Goal: Transaction & Acquisition: Purchase product/service

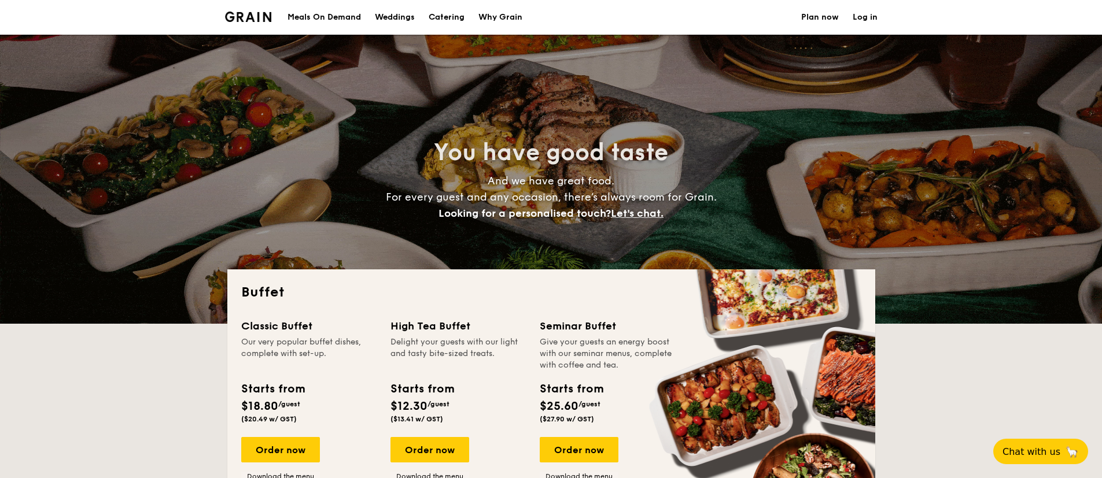
select select
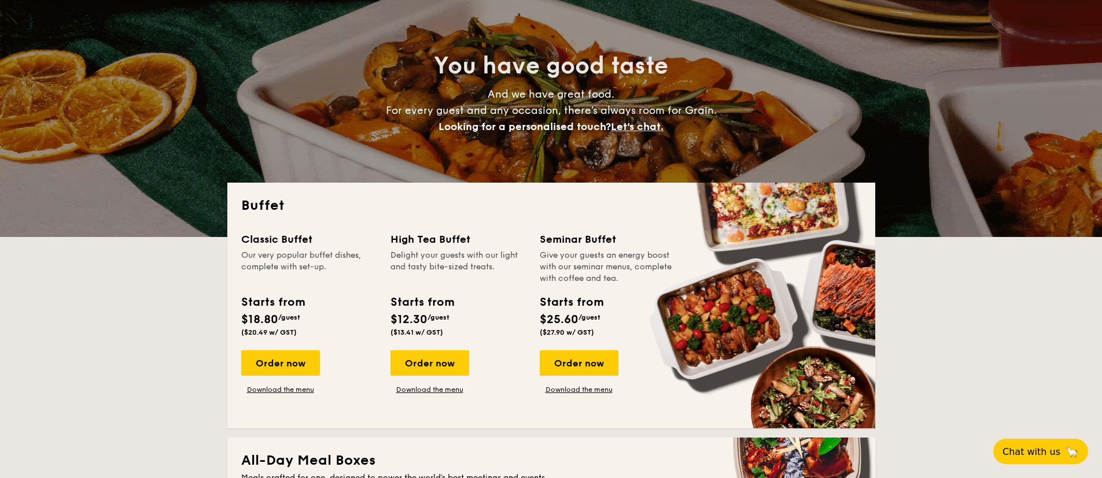
scroll to position [87, 0]
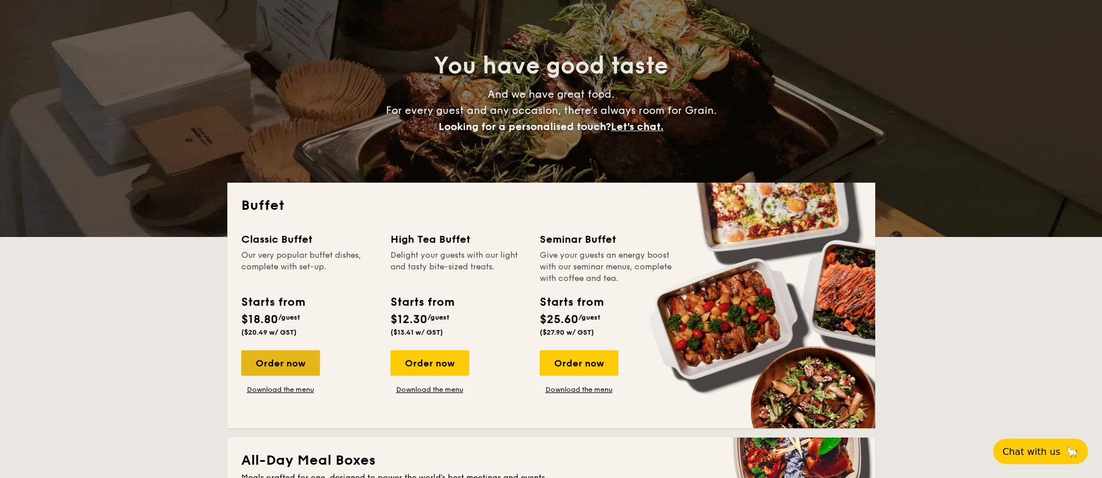
click at [286, 371] on div "Order now" at bounding box center [280, 362] width 79 height 25
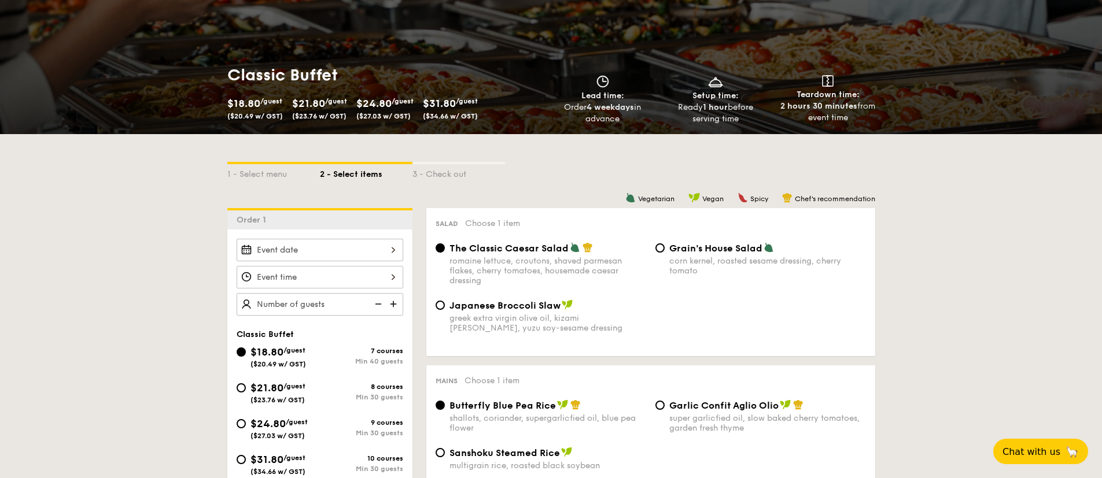
scroll to position [173, 0]
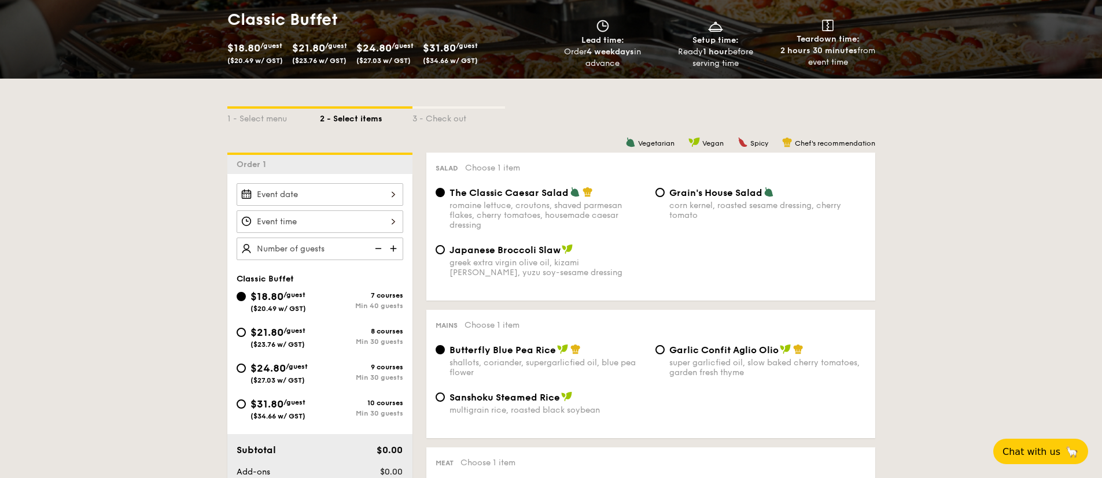
click at [283, 364] on span "$24.80" at bounding box center [267, 368] width 35 height 13
click at [246, 364] on input "$24.80 /guest ($27.03 w/ GST) 9 courses Min 30 guests" at bounding box center [241, 368] width 9 height 9
radio input "true"
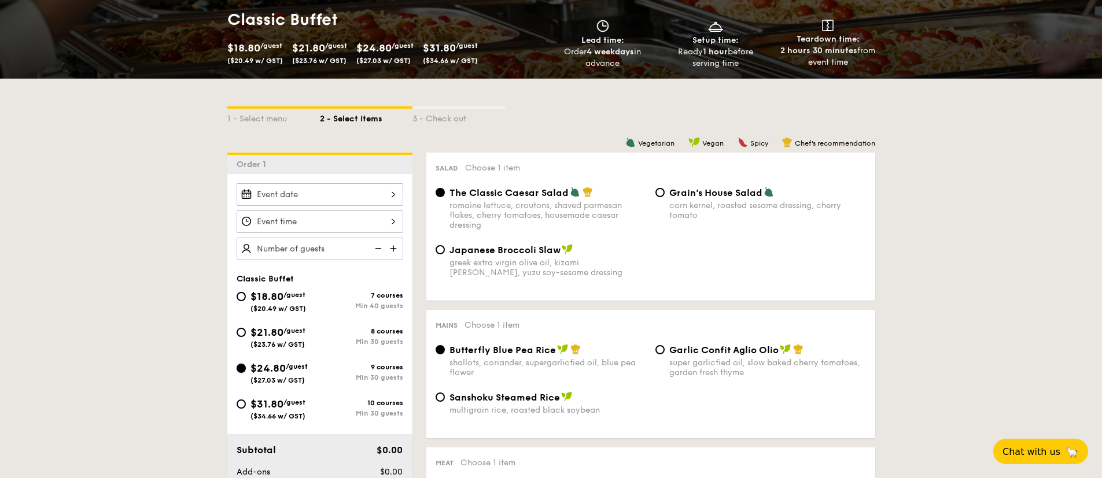
radio input "true"
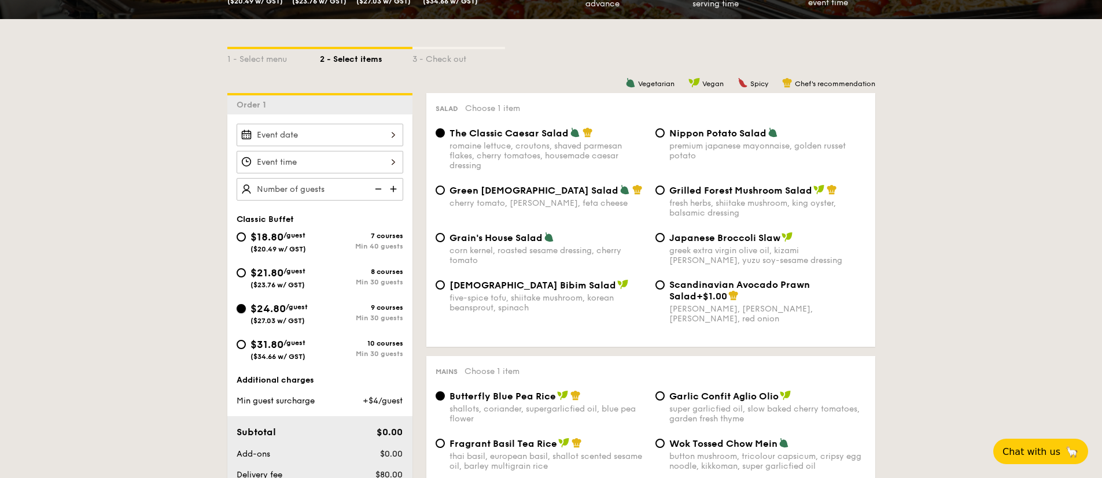
scroll to position [347, 0]
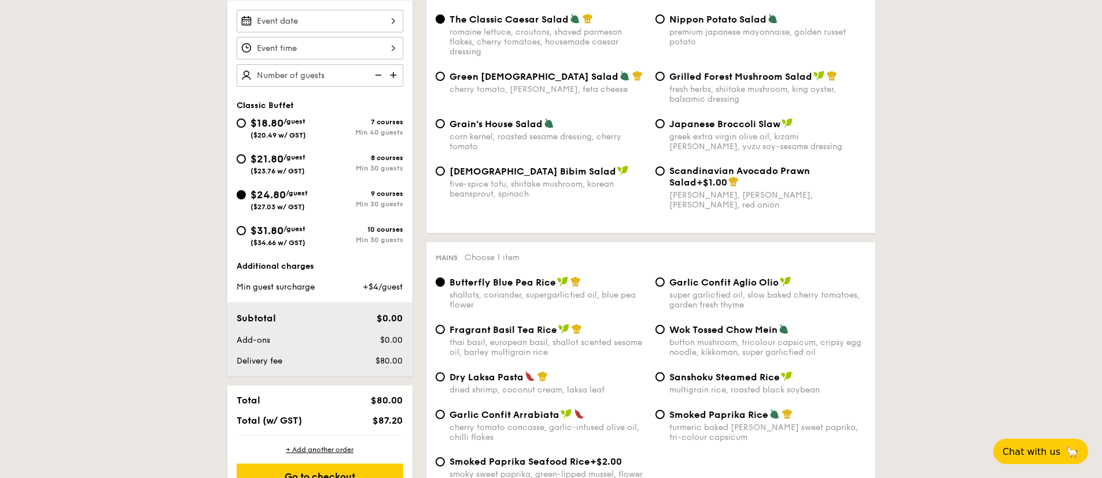
click at [279, 128] on span "$18.80" at bounding box center [266, 123] width 33 height 13
click at [246, 128] on input "$18.80 /guest ($20.49 w/ GST) 7 courses Min 40 guests" at bounding box center [241, 123] width 9 height 9
radio input "true"
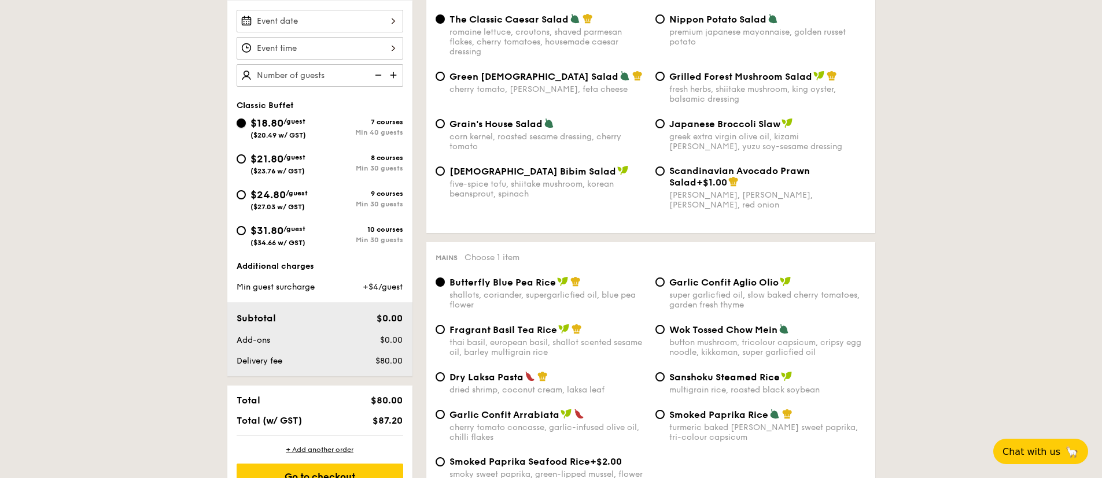
radio input "true"
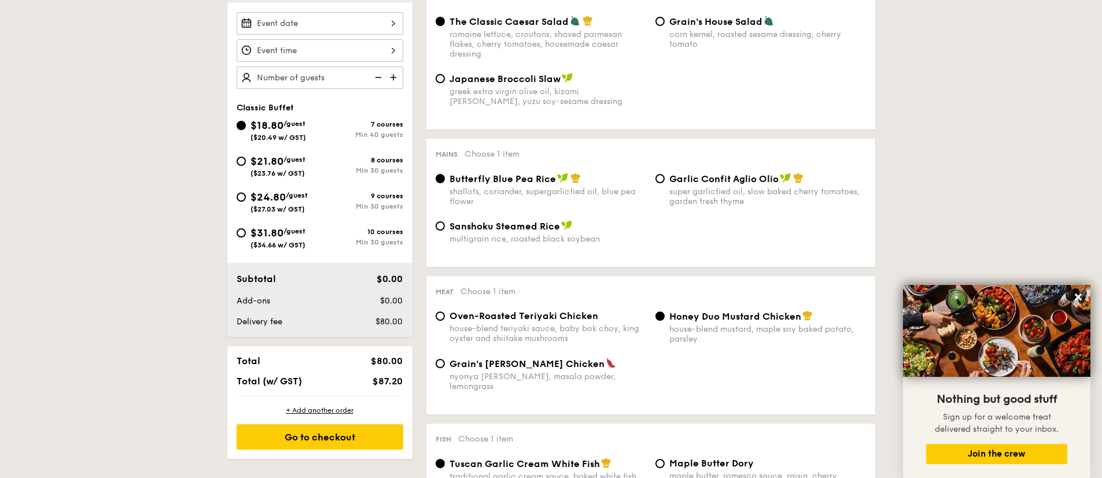
scroll to position [260, 0]
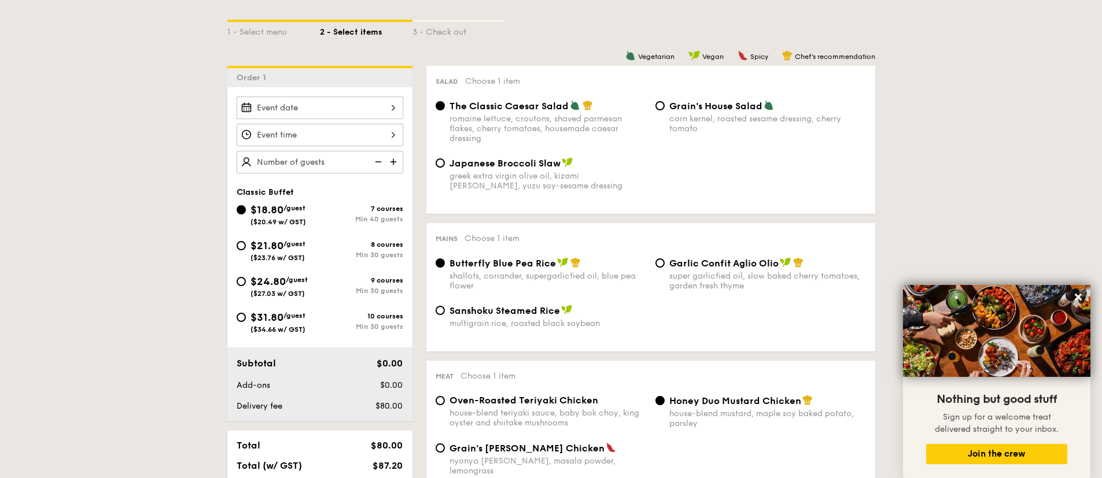
click at [265, 245] on span "$21.80" at bounding box center [266, 245] width 33 height 13
click at [246, 245] on input "$21.80 /guest ($23.76 w/ GST) 8 courses Min 30 guests" at bounding box center [241, 245] width 9 height 9
radio input "true"
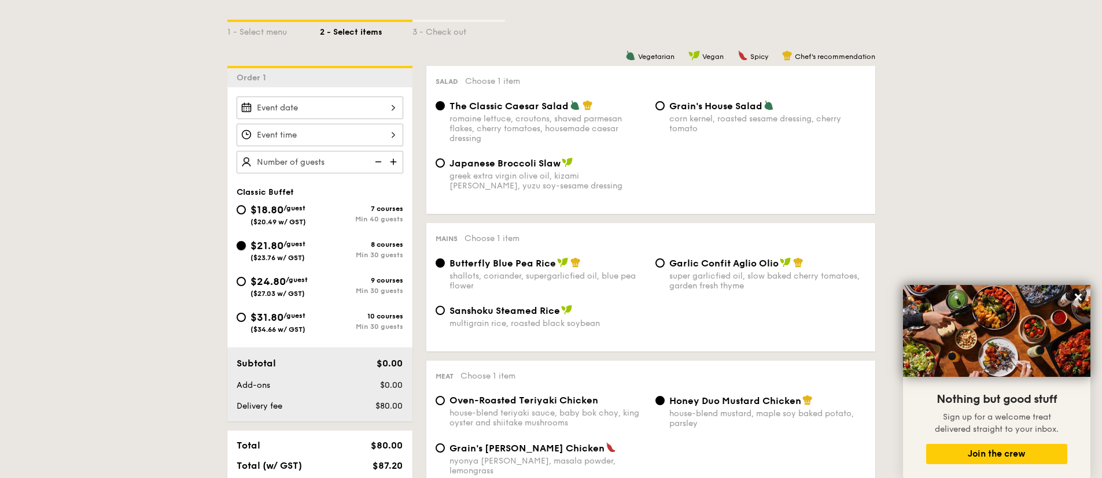
radio input "true"
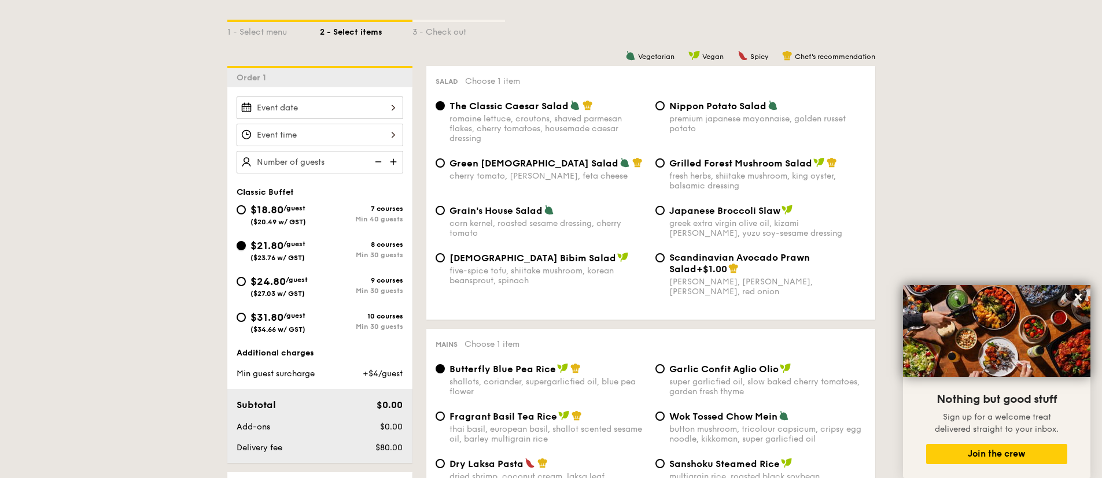
click at [284, 252] on div "$21.80 /guest ($23.76 w/ GST)" at bounding box center [277, 250] width 55 height 24
click at [246, 250] on input "$21.80 /guest ($23.76 w/ GST) 8 courses Min 30 guests" at bounding box center [241, 245] width 9 height 9
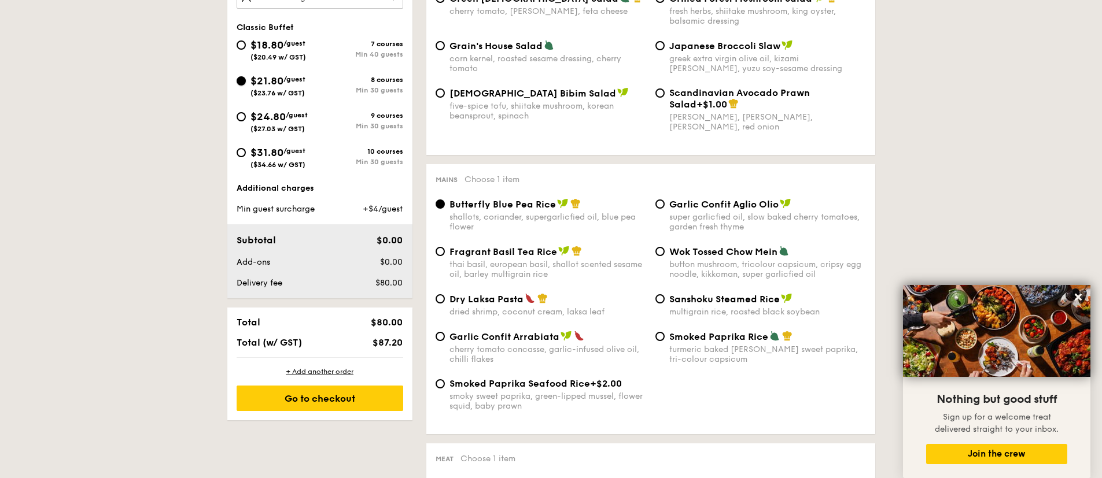
scroll to position [173, 0]
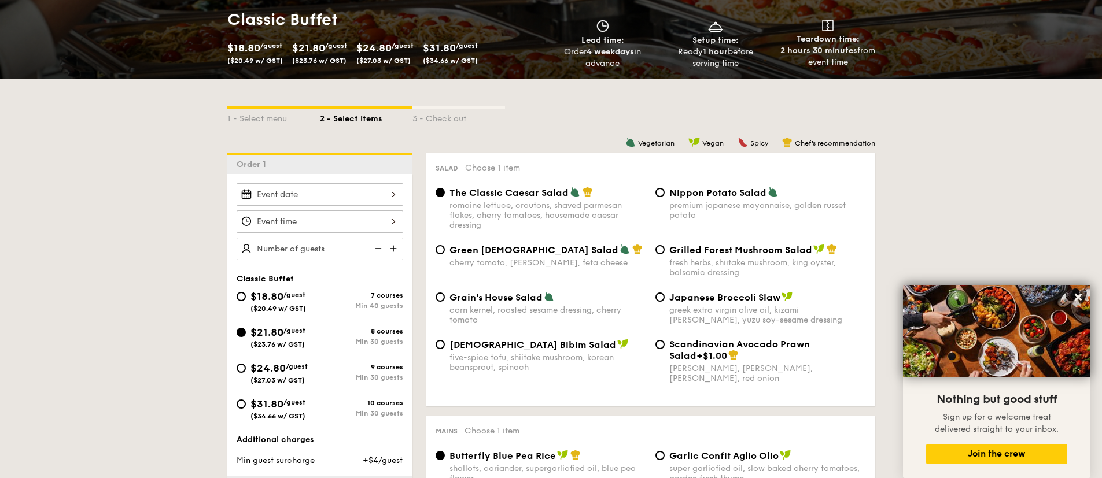
click at [291, 376] on span "($27.03 w/ GST)" at bounding box center [277, 380] width 54 height 8
click at [246, 373] on input "$24.80 /guest ($27.03 w/ GST) 9 courses Min 30 guests" at bounding box center [241, 368] width 9 height 9
radio input "true"
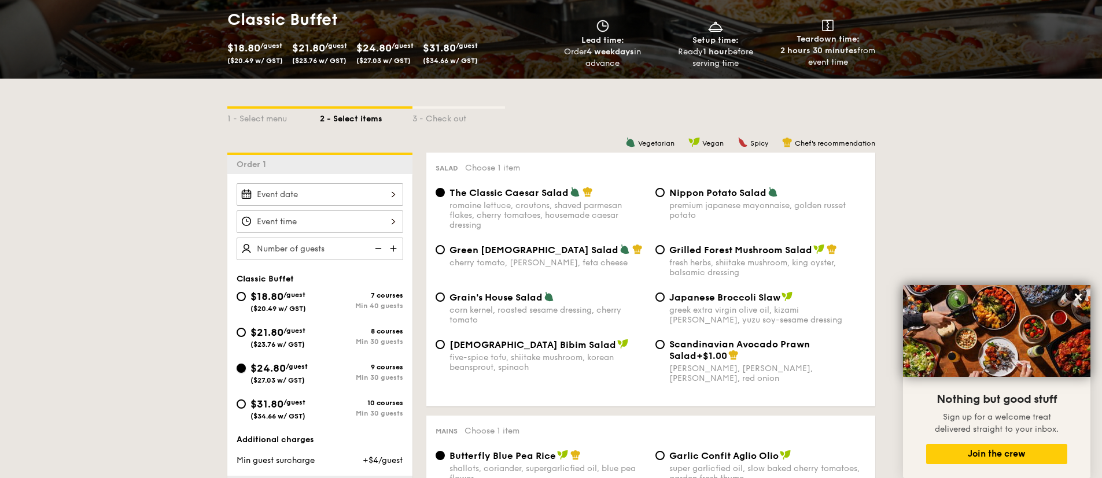
radio input "true"
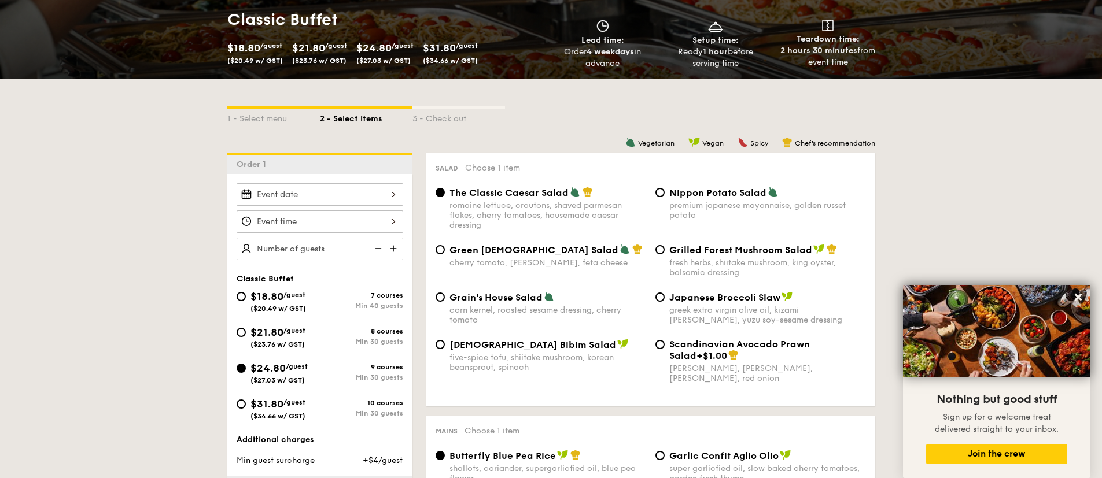
click at [291, 376] on span "($27.03 w/ GST)" at bounding box center [277, 380] width 54 height 8
click at [246, 373] on input "$24.80 /guest ($27.03 w/ GST) 9 courses Min 30 guests" at bounding box center [241, 368] width 9 height 9
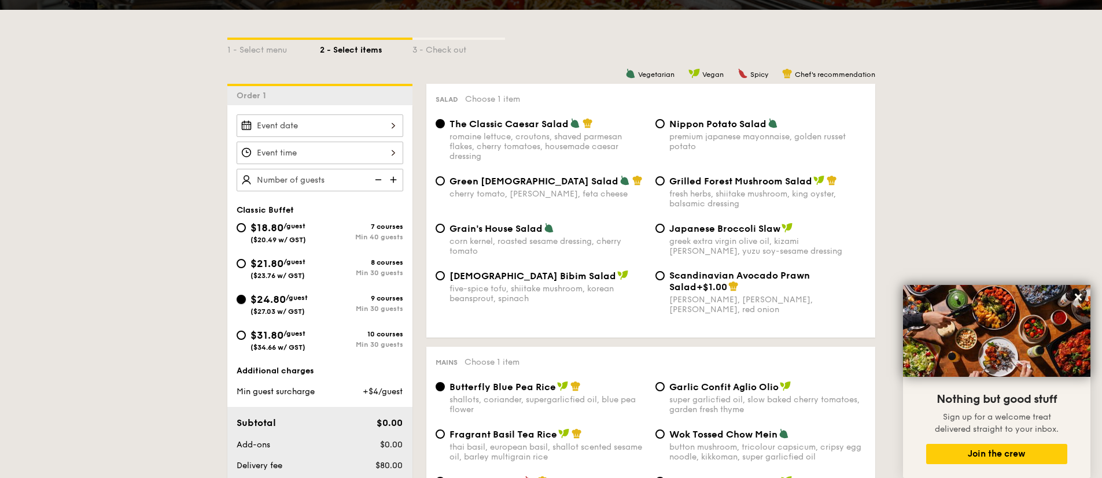
scroll to position [260, 0]
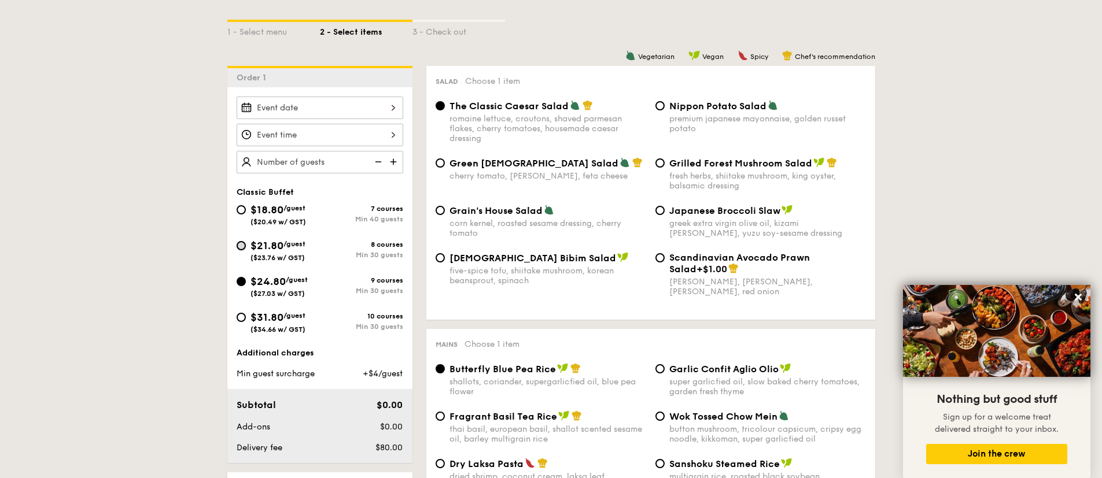
click at [245, 244] on input "$21.80 /guest ($23.76 w/ GST) 8 courses Min 30 guests" at bounding box center [241, 245] width 9 height 9
radio input "true"
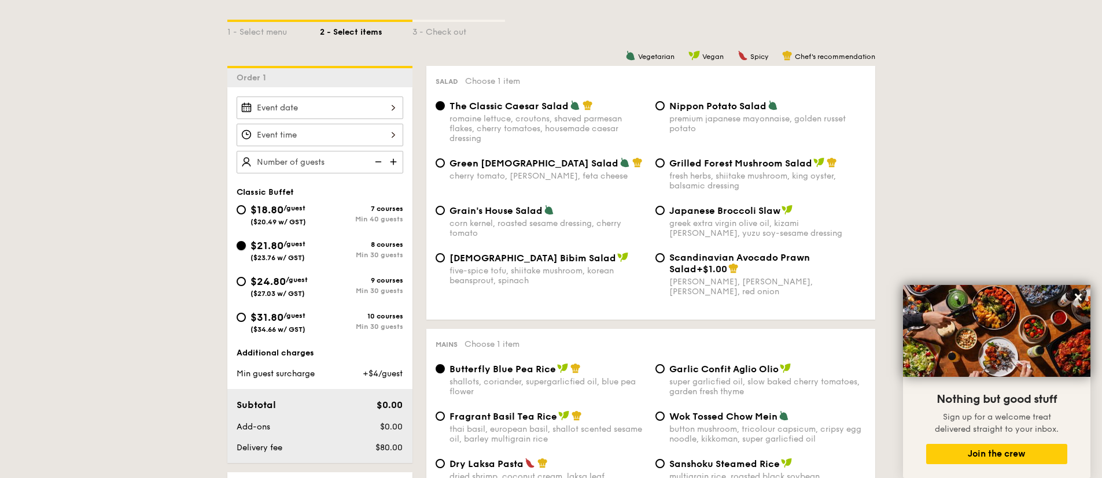
radio input "true"
click at [275, 319] on span "$31.80" at bounding box center [266, 317] width 33 height 13
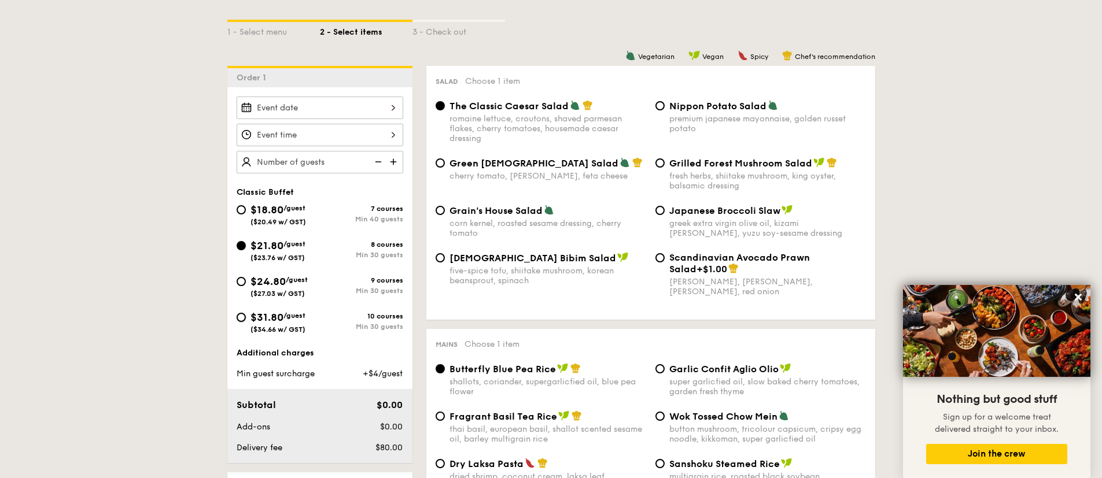
click at [246, 319] on input "$31.80 /guest ($34.66 w/ GST) 10 courses Min 30 guests" at bounding box center [241, 317] width 9 height 9
radio input "true"
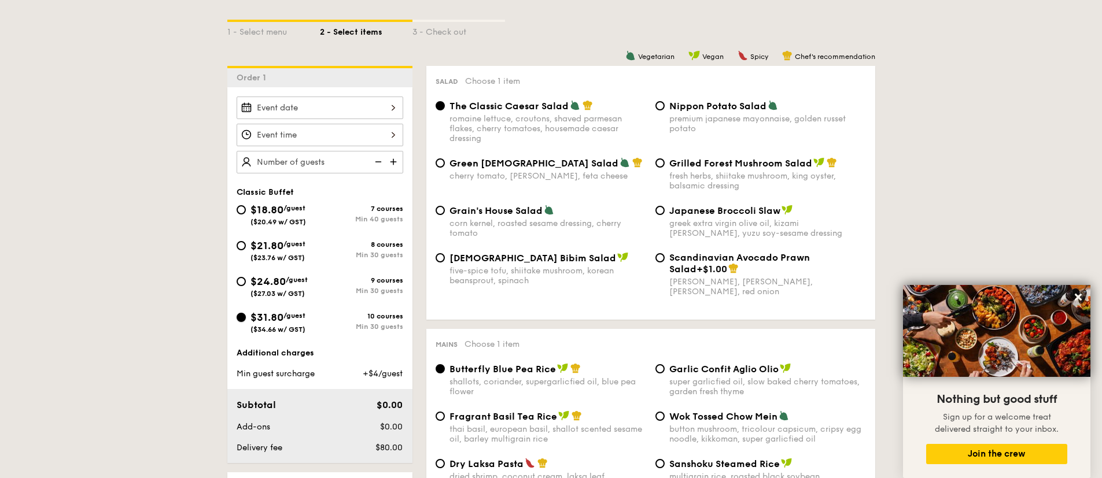
radio input "true"
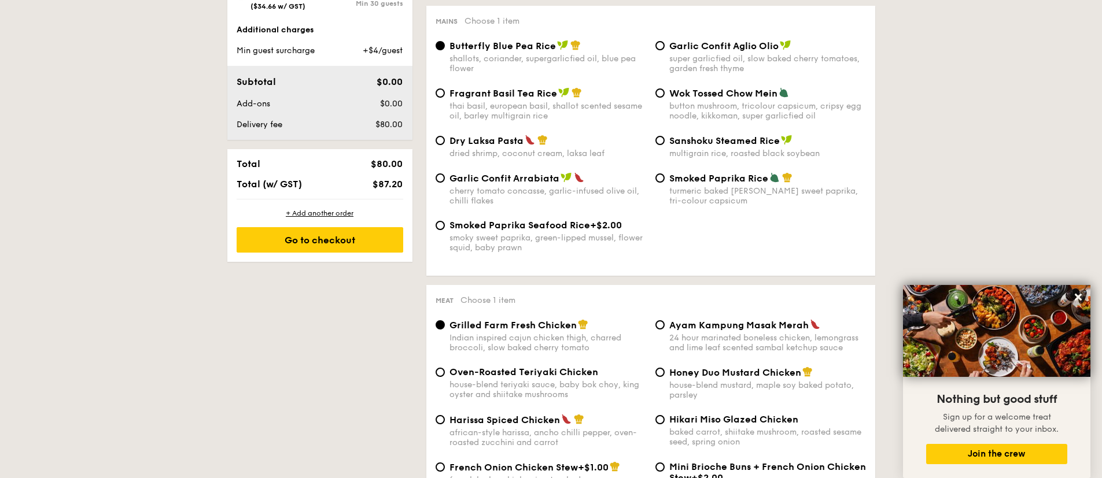
scroll to position [434, 0]
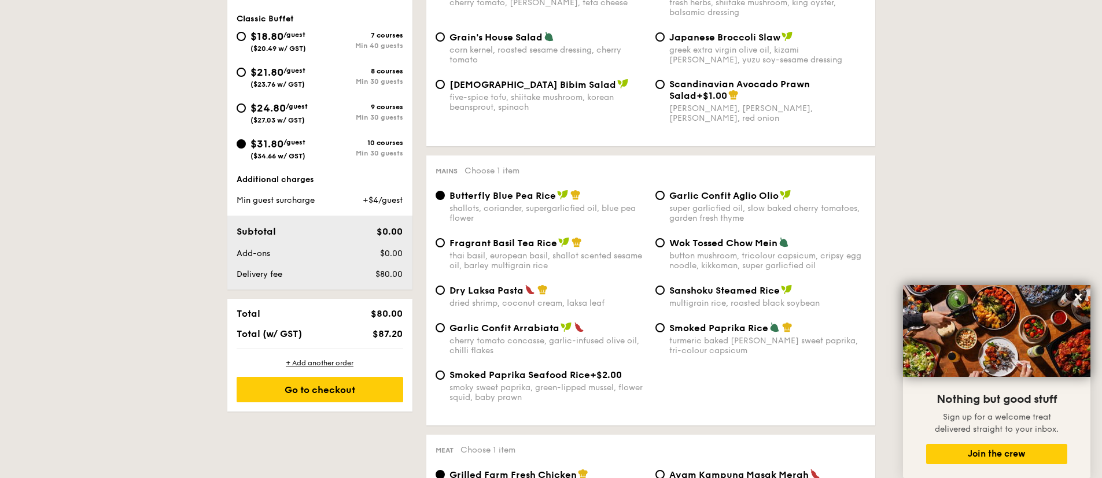
click at [279, 79] on div "$21.80 /guest ($23.76 w/ GST)" at bounding box center [277, 76] width 55 height 24
click at [246, 77] on input "$21.80 /guest ($23.76 w/ GST) 8 courses Min 30 guests" at bounding box center [241, 72] width 9 height 9
radio input "true"
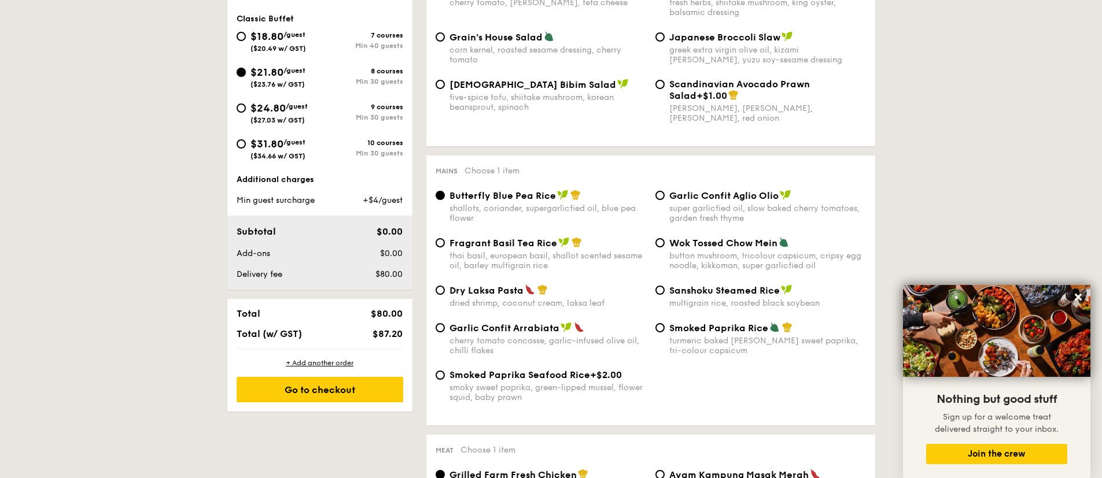
radio input "true"
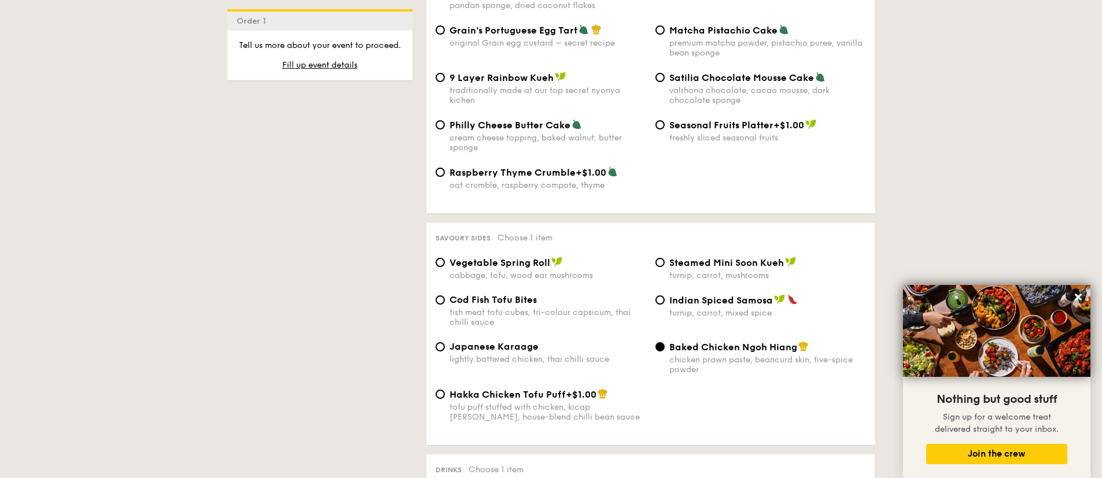
scroll to position [1828, 0]
